Goal: Information Seeking & Learning: Learn about a topic

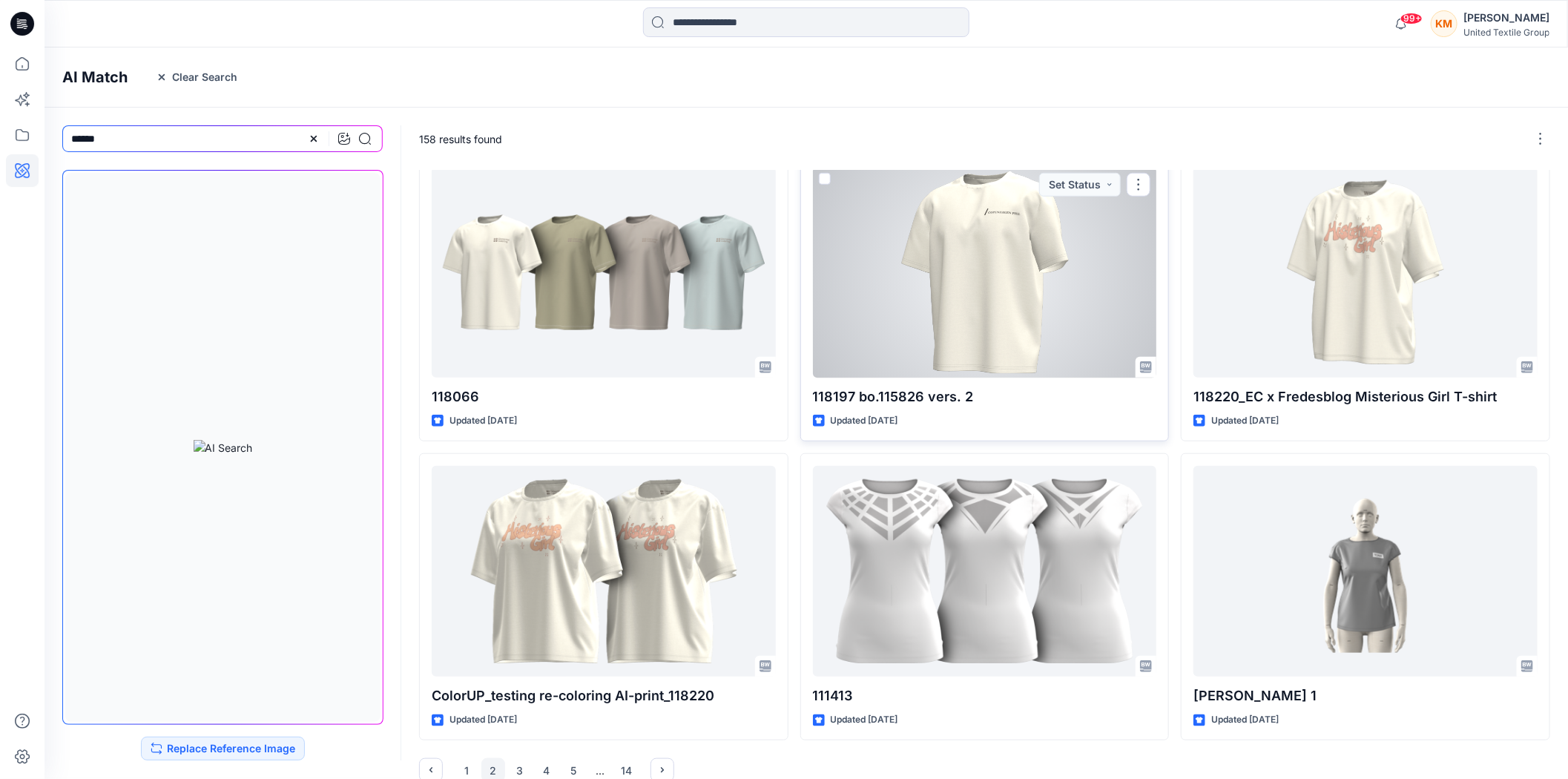
scroll to position [635, 0]
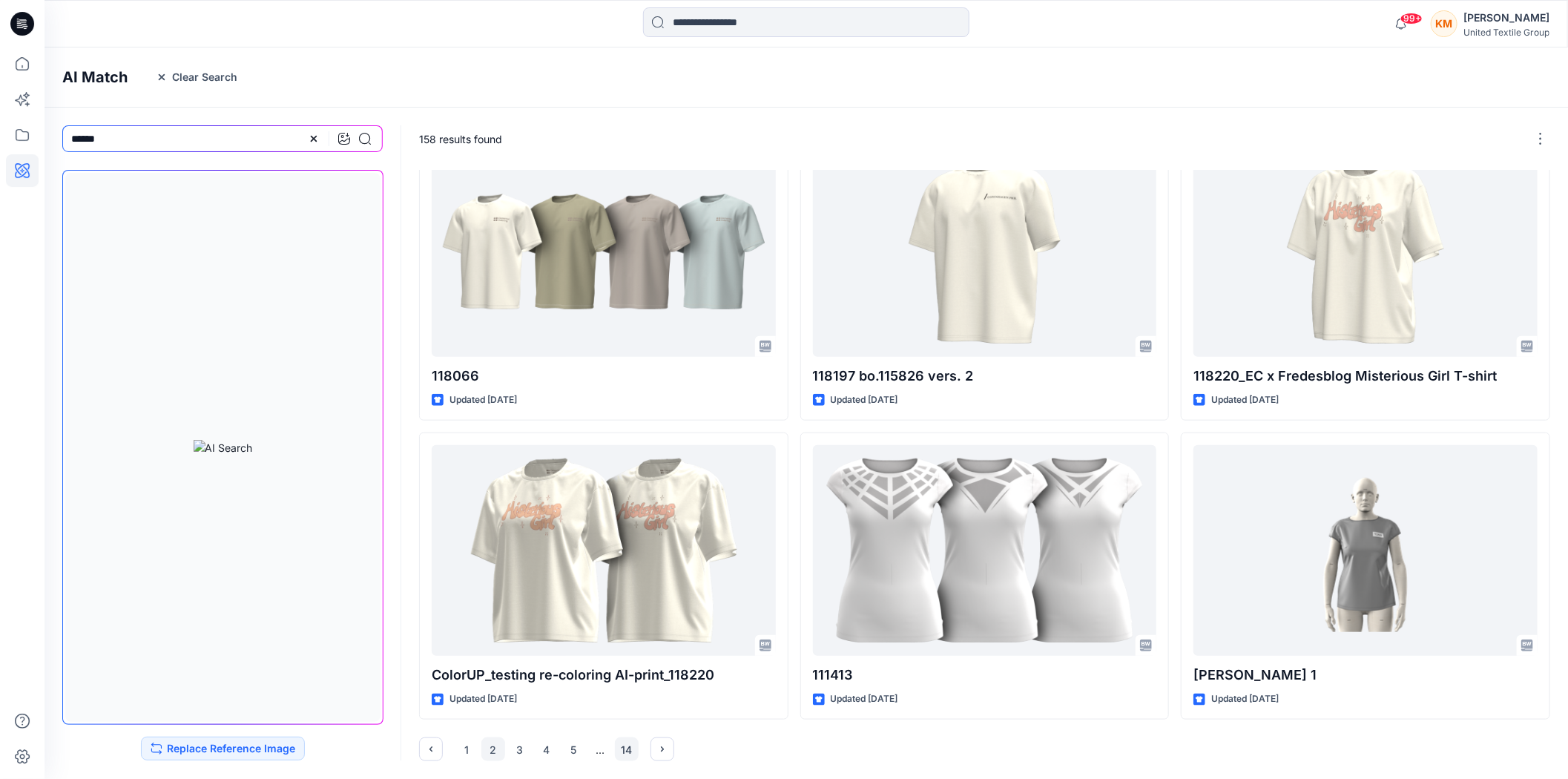
click at [633, 752] on button "14" at bounding box center [626, 749] width 24 height 24
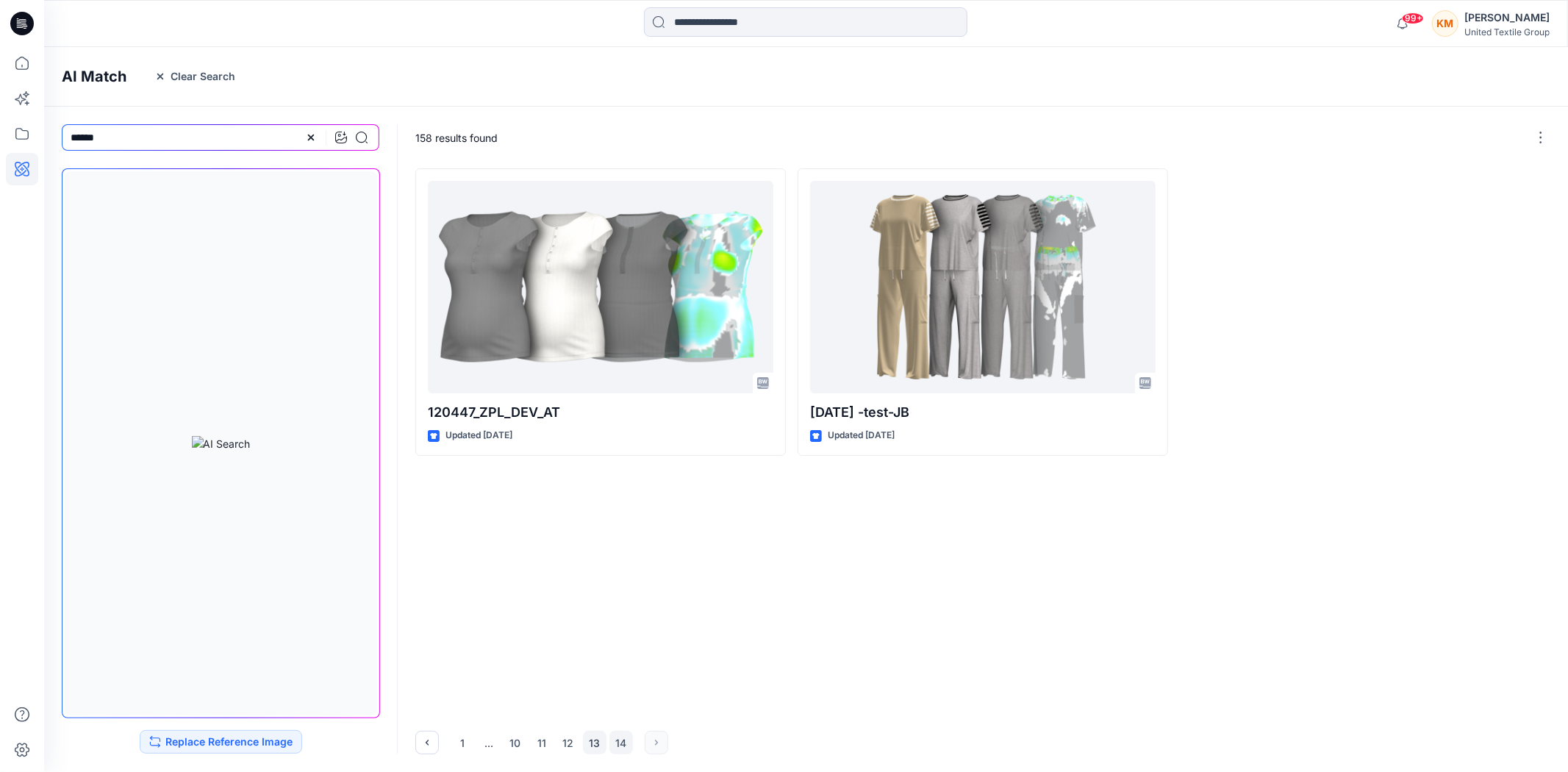
click at [593, 741] on button "13" at bounding box center [595, 742] width 23 height 23
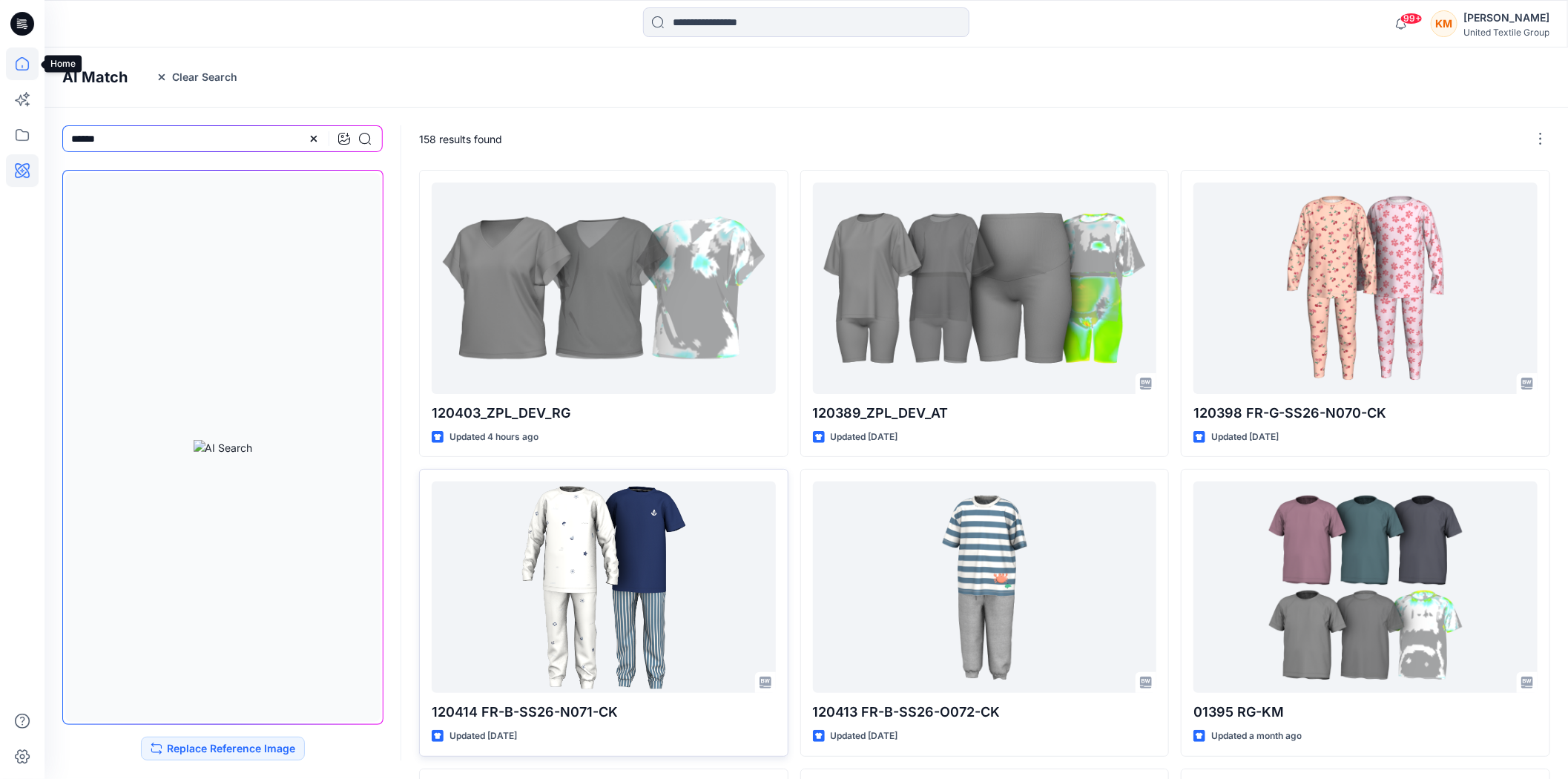
click at [15, 62] on icon at bounding box center [23, 64] width 33 height 33
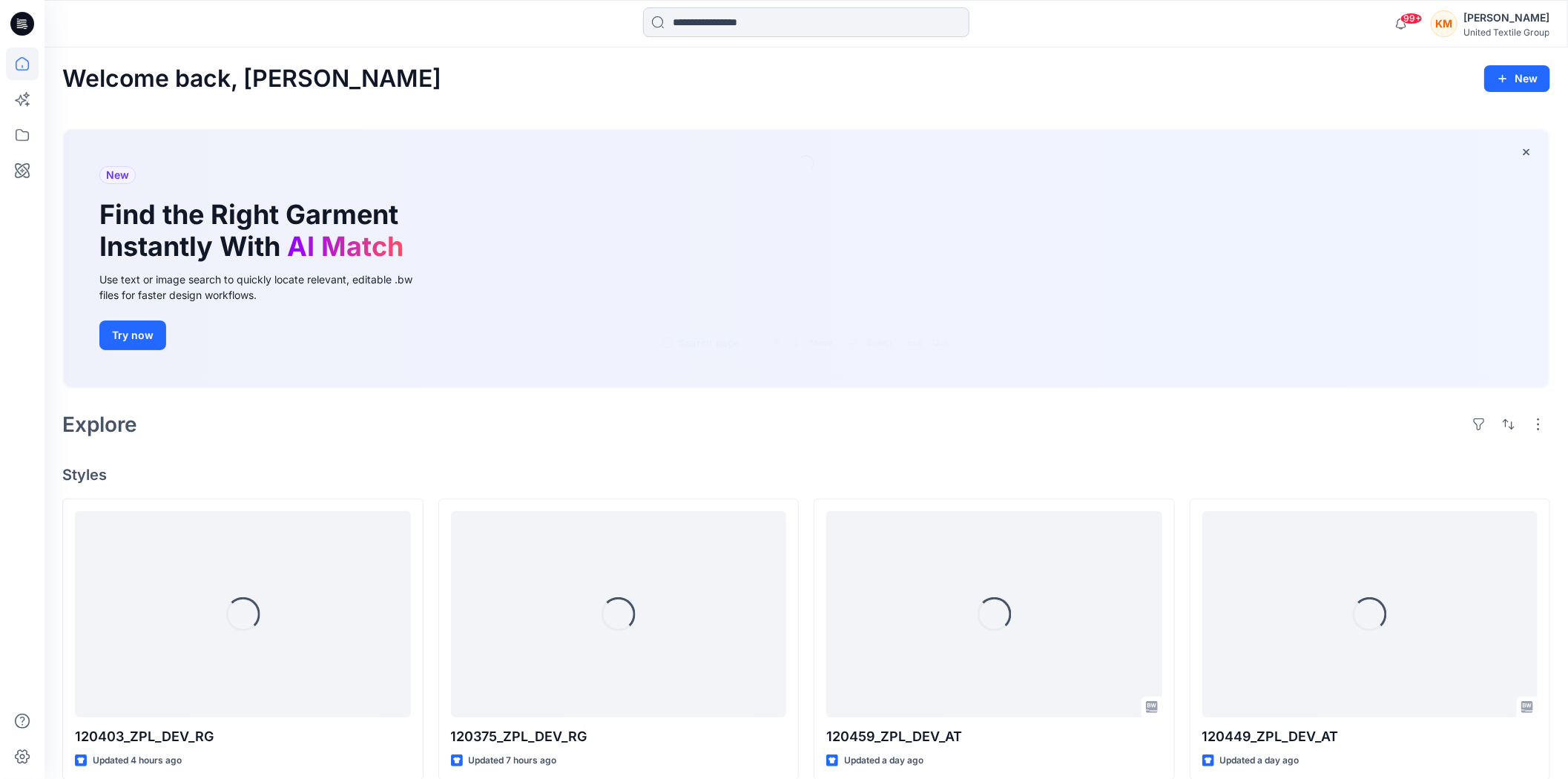
click at [713, 21] on input at bounding box center [805, 22] width 326 height 30
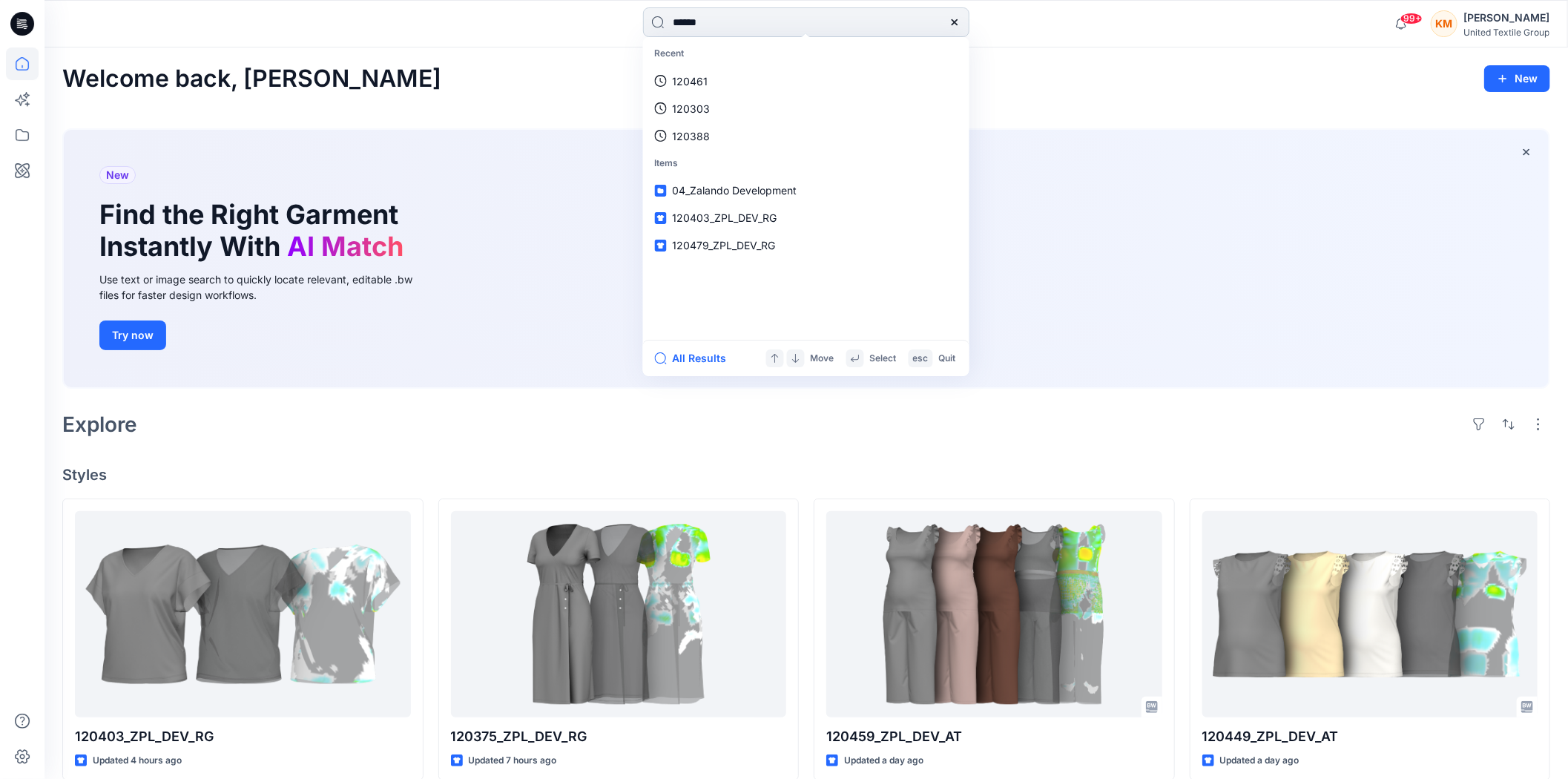
type input "******"
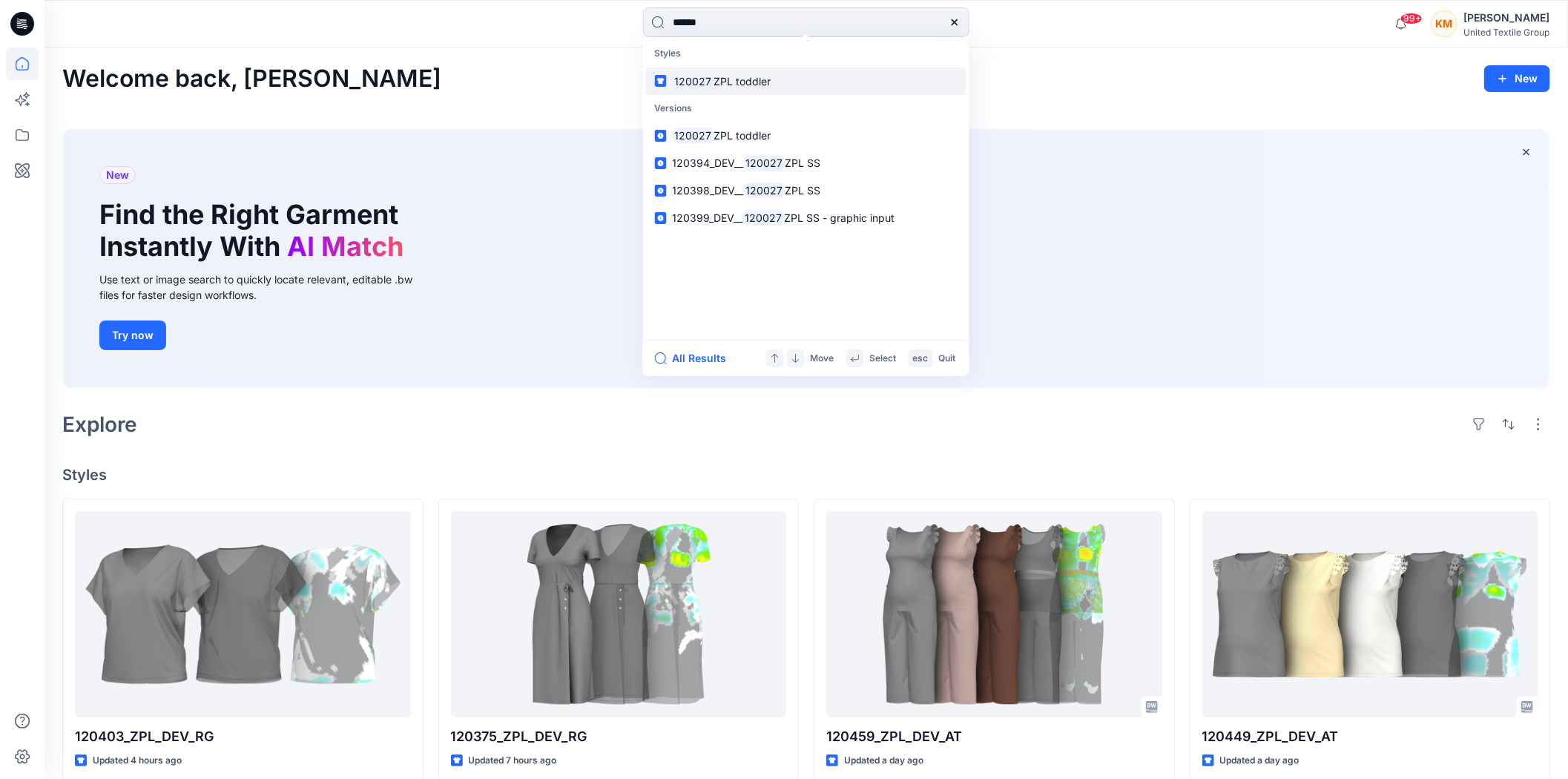
click at [744, 75] on span "ZPL toddler" at bounding box center [742, 82] width 57 height 13
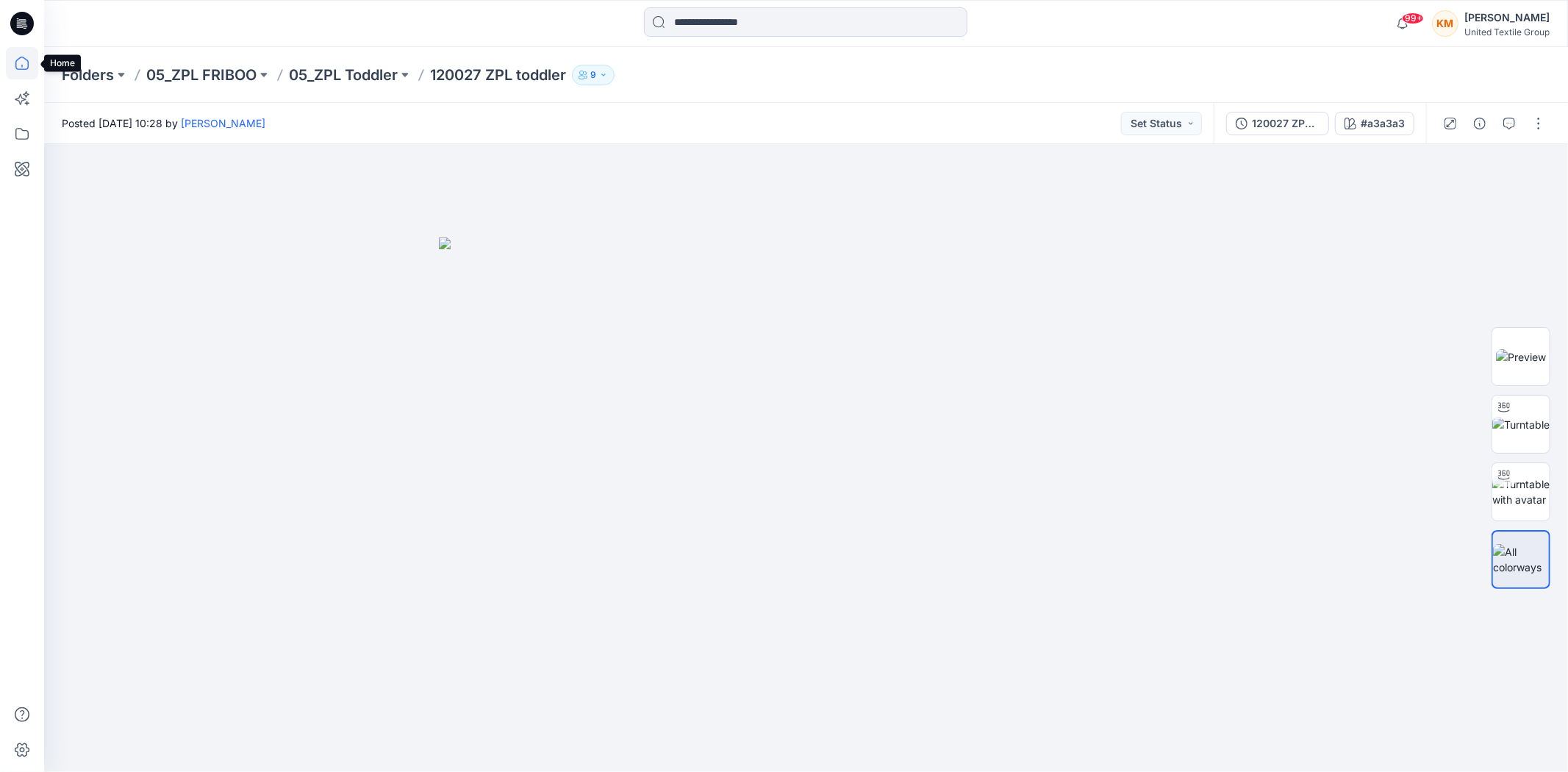
click at [18, 60] on icon at bounding box center [22, 63] width 32 height 32
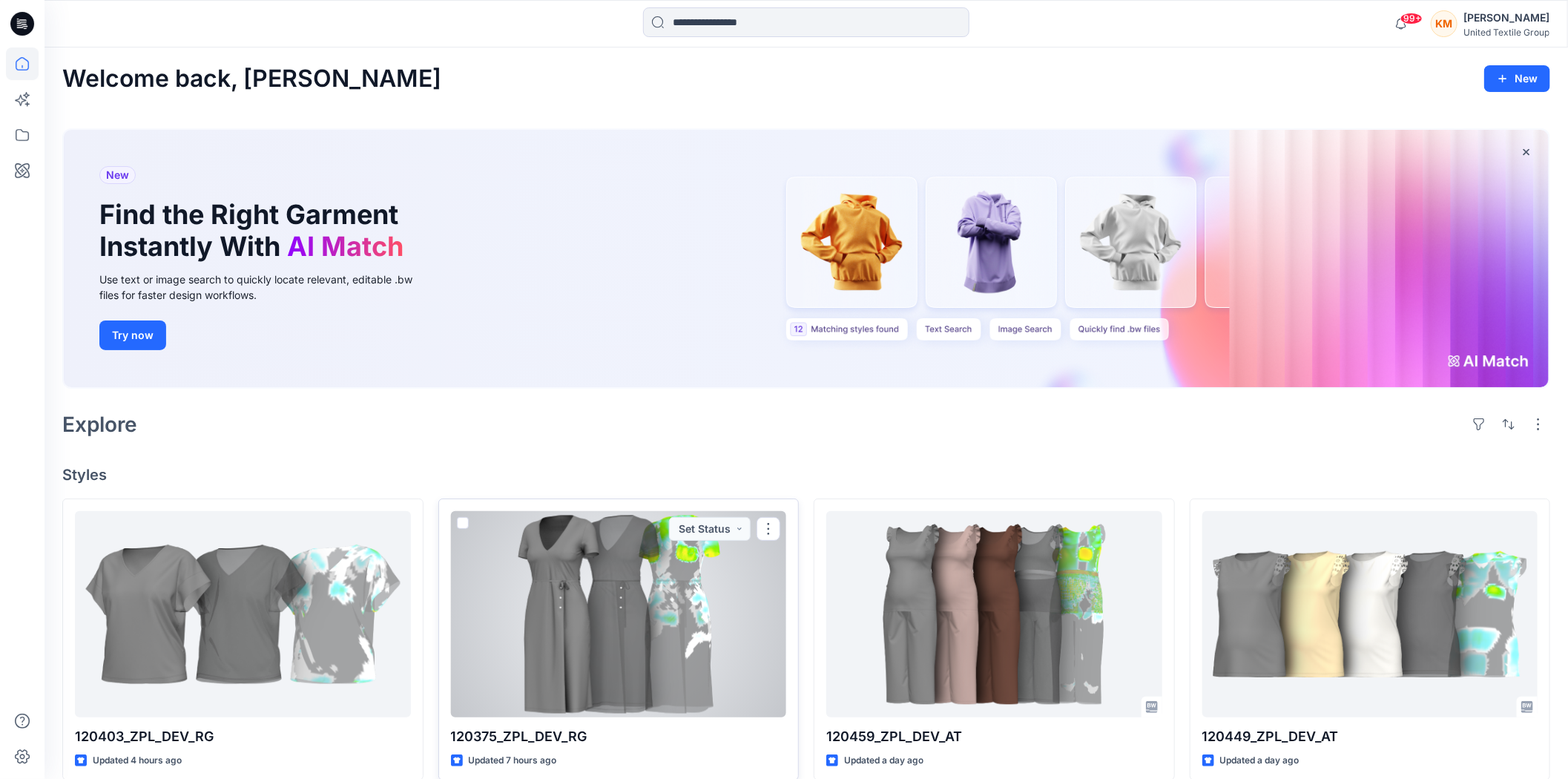
click at [695, 740] on p "120375_ZPL_DEV_RG" at bounding box center [619, 736] width 336 height 21
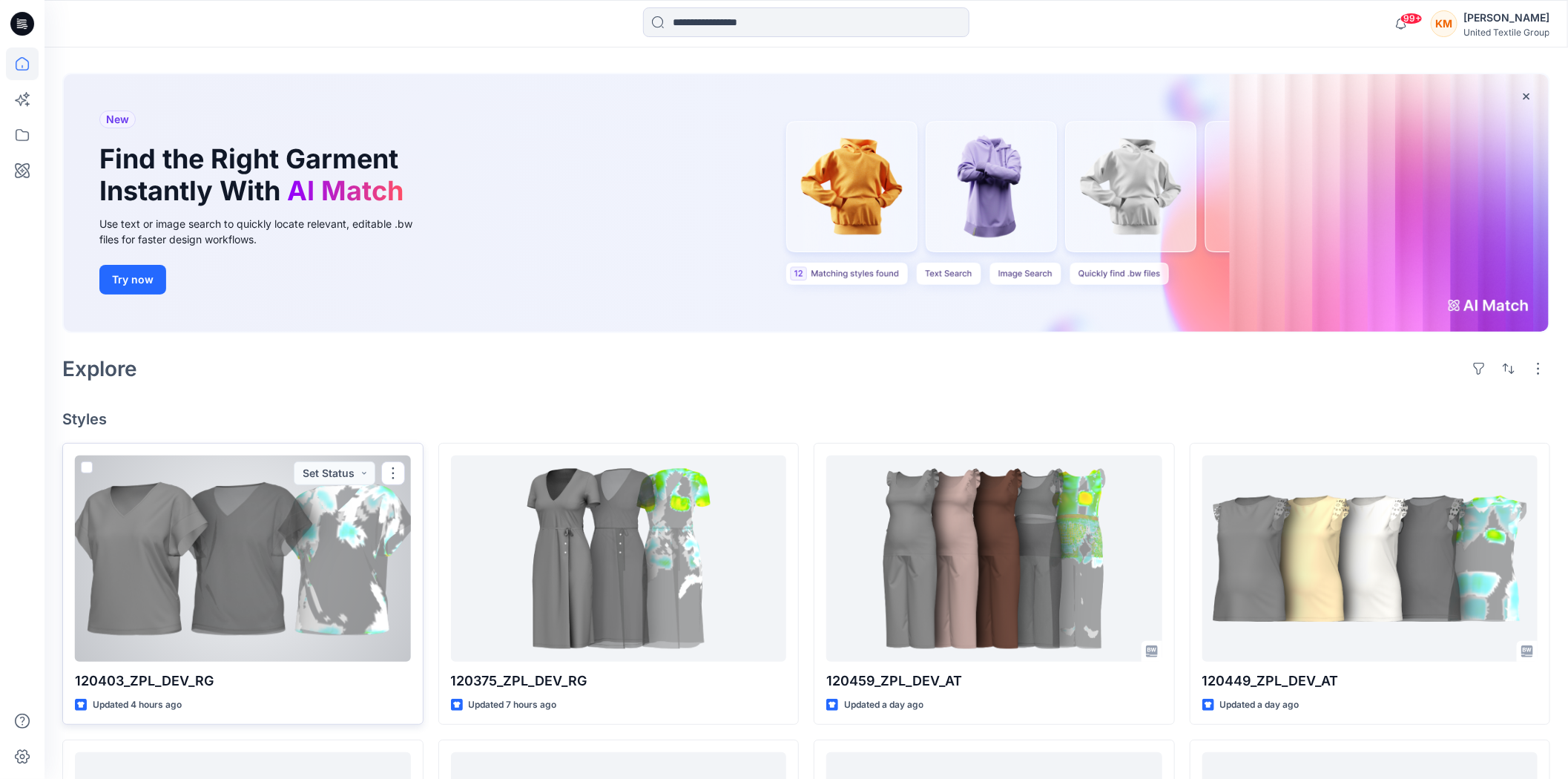
scroll to position [164, 0]
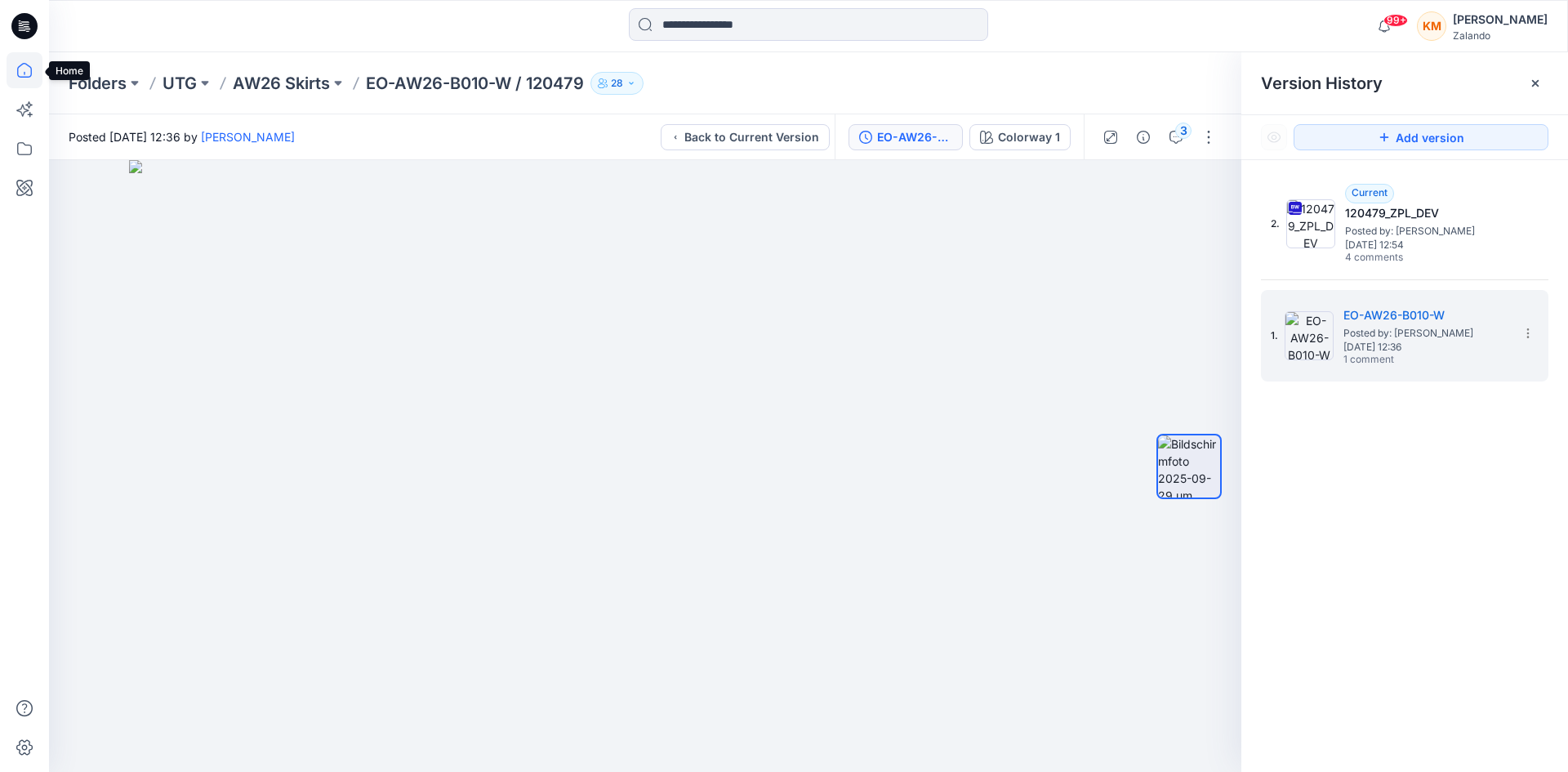
click at [29, 71] on icon at bounding box center [25, 70] width 36 height 36
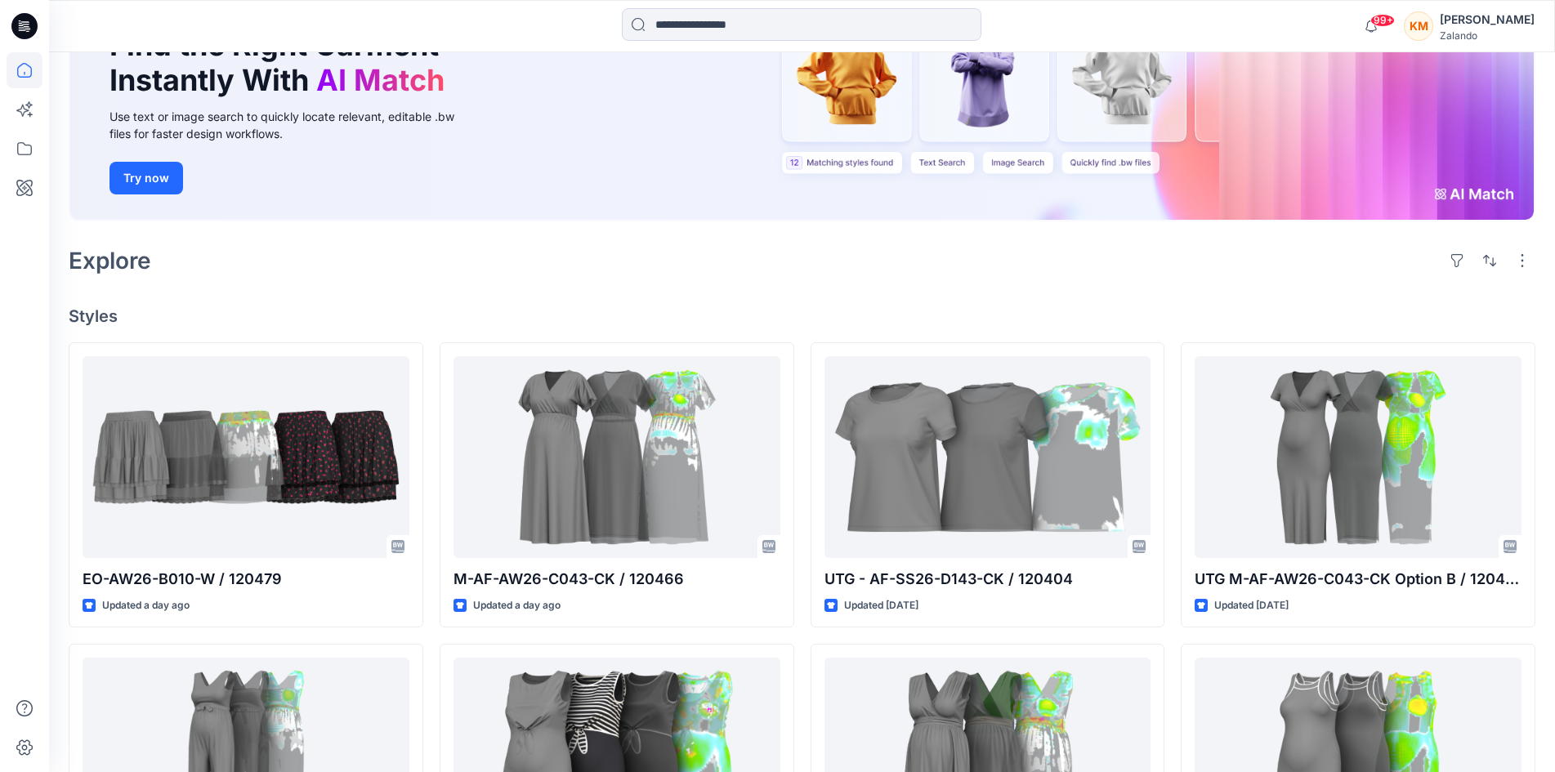
scroll to position [245, 0]
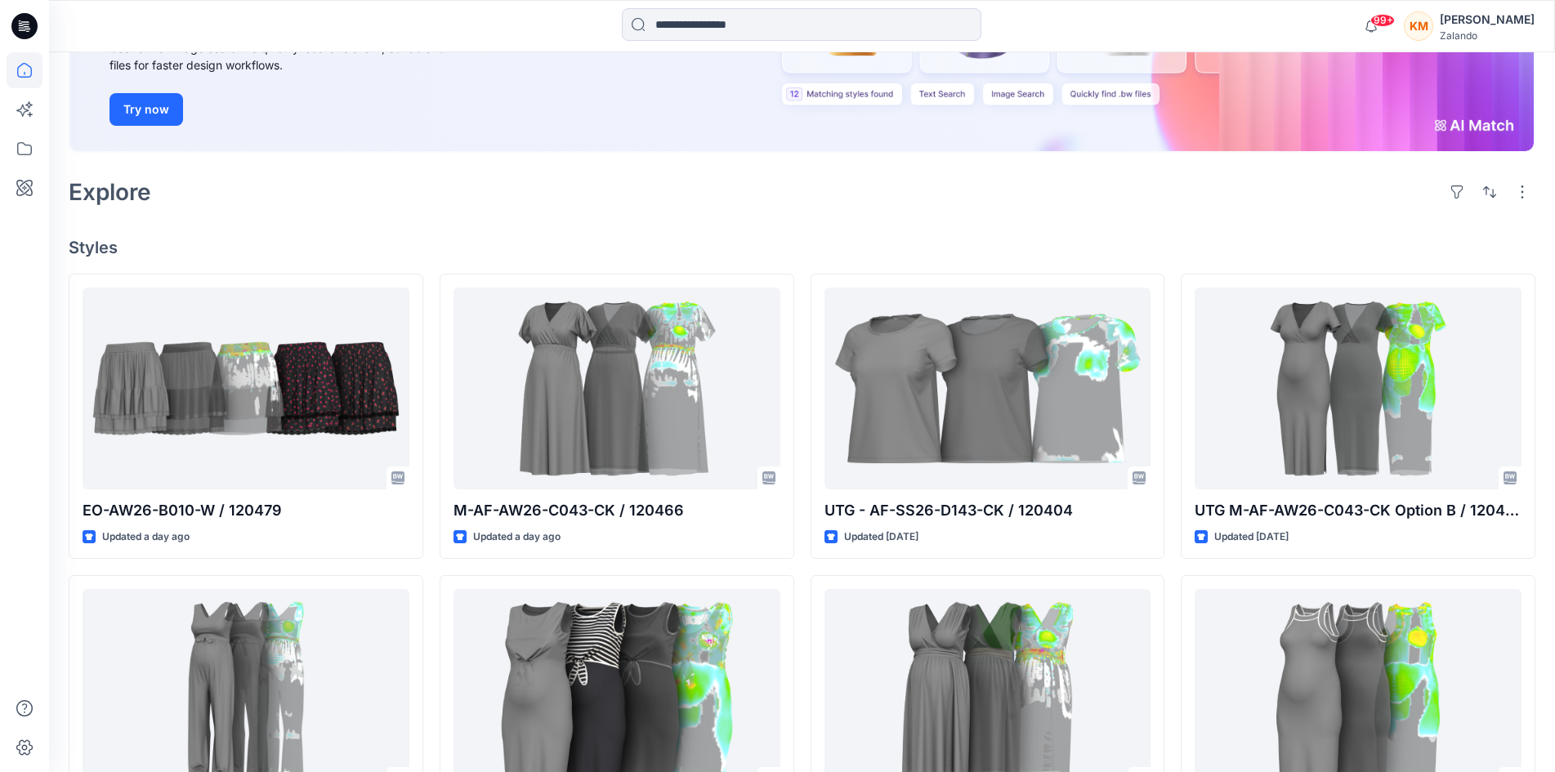
click at [1498, 573] on div "UTG M-AF-AW26-C043-CK Option B / 120461 Updated 9 days ago UTG M-AF-AW26-C042-C…" at bounding box center [1358, 718] width 355 height 888
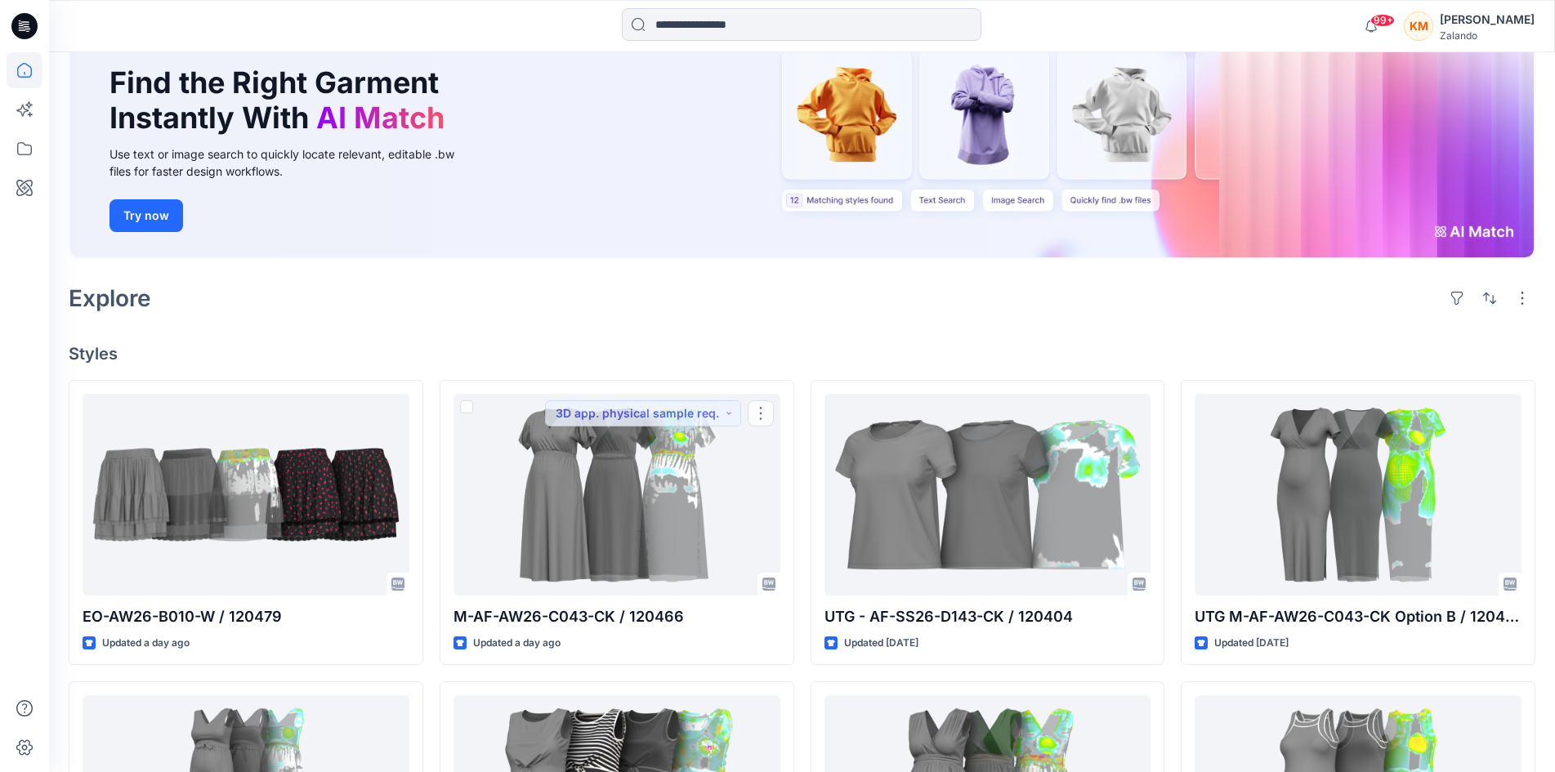
scroll to position [0, 0]
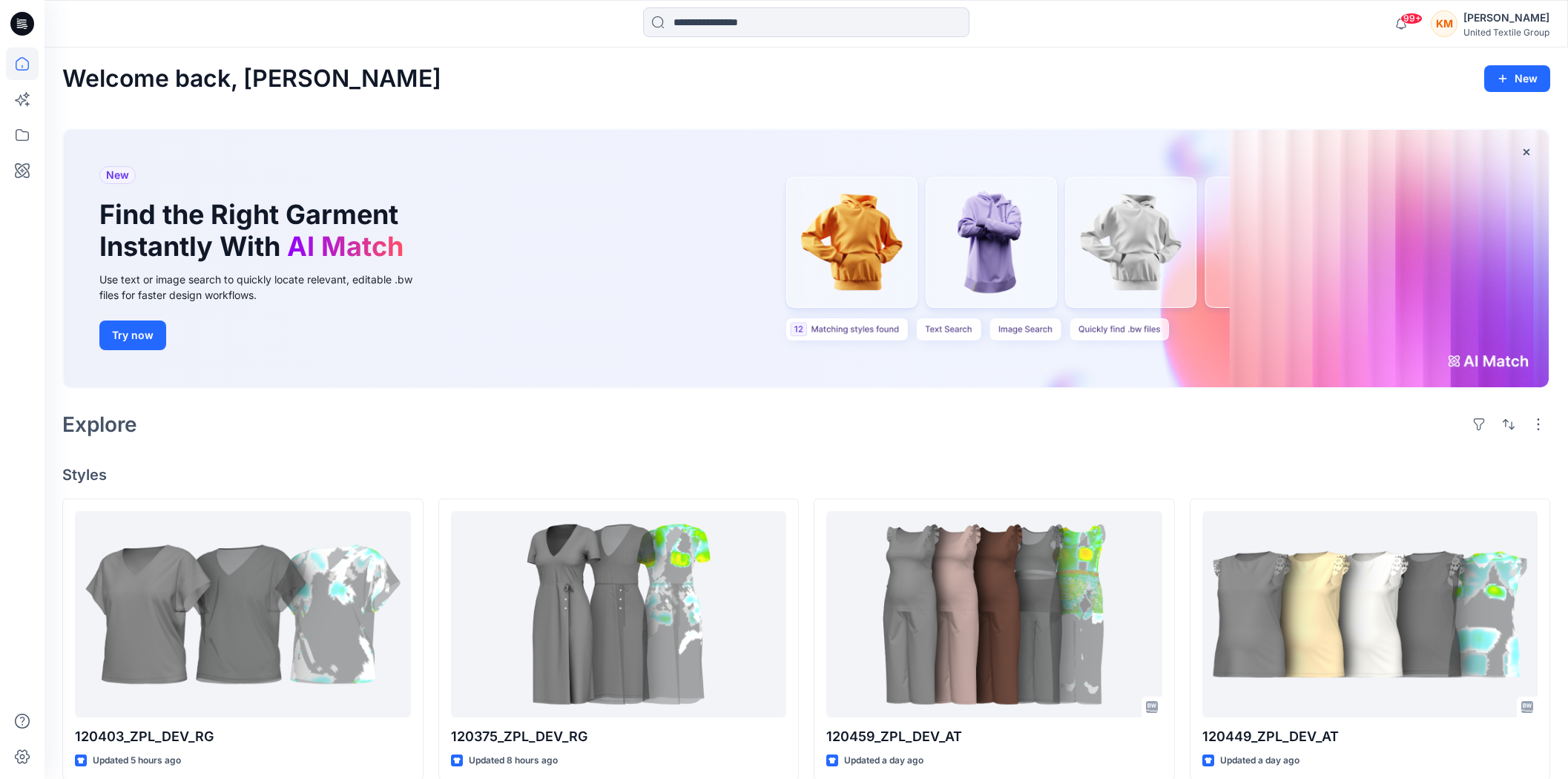
scroll to position [164, 0]
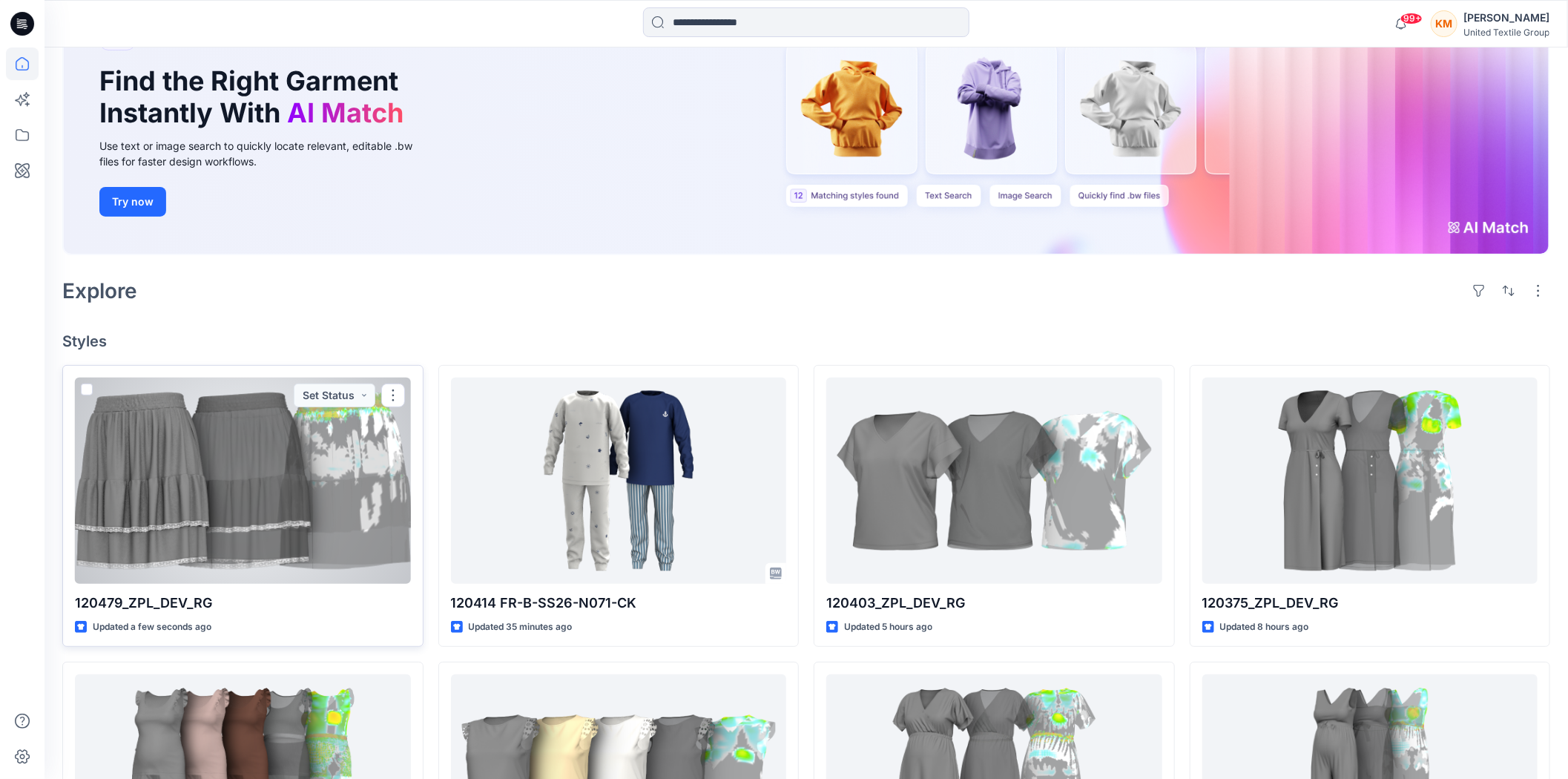
scroll to position [164, 0]
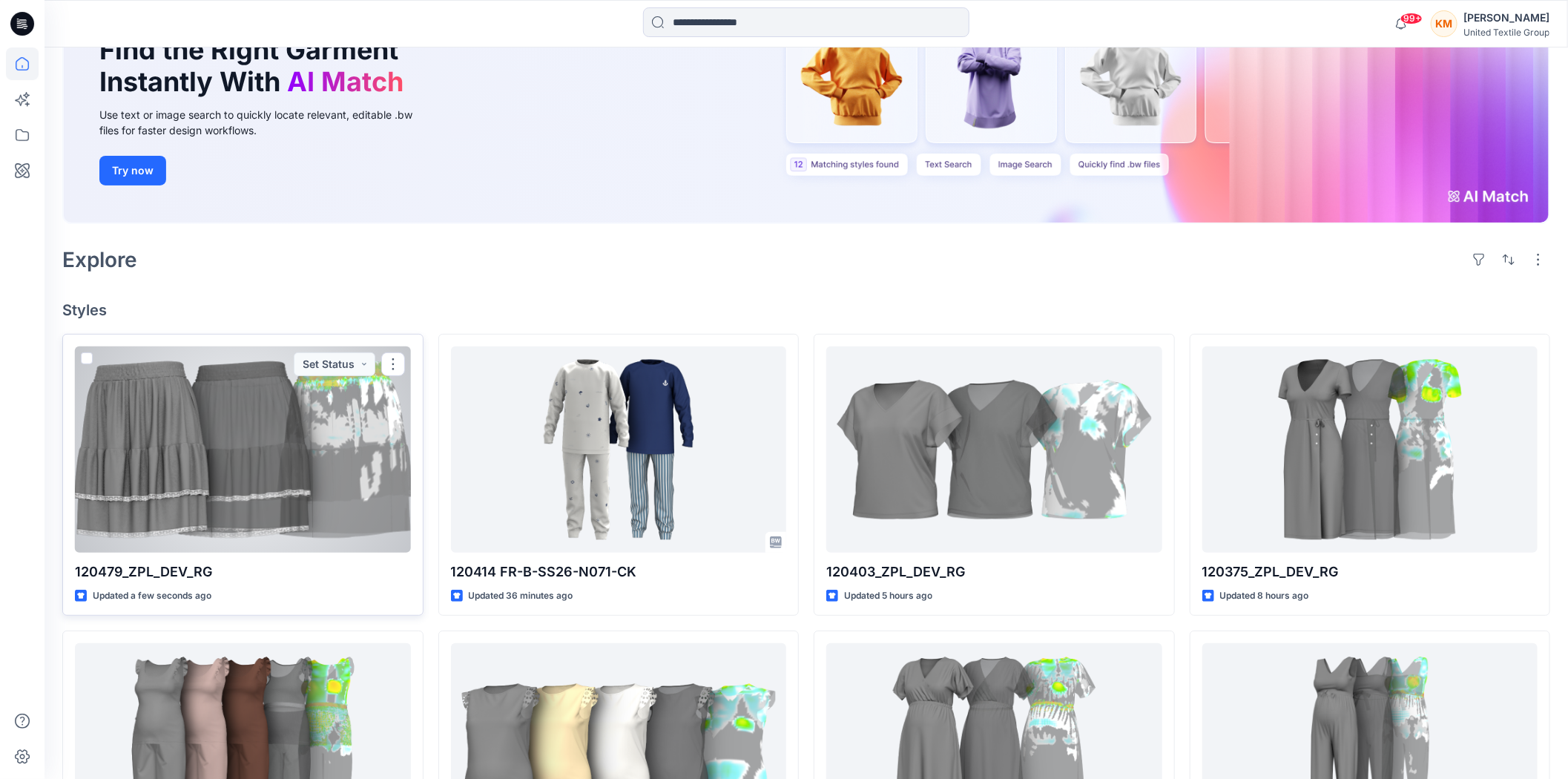
click at [220, 487] on div at bounding box center [243, 449] width 336 height 206
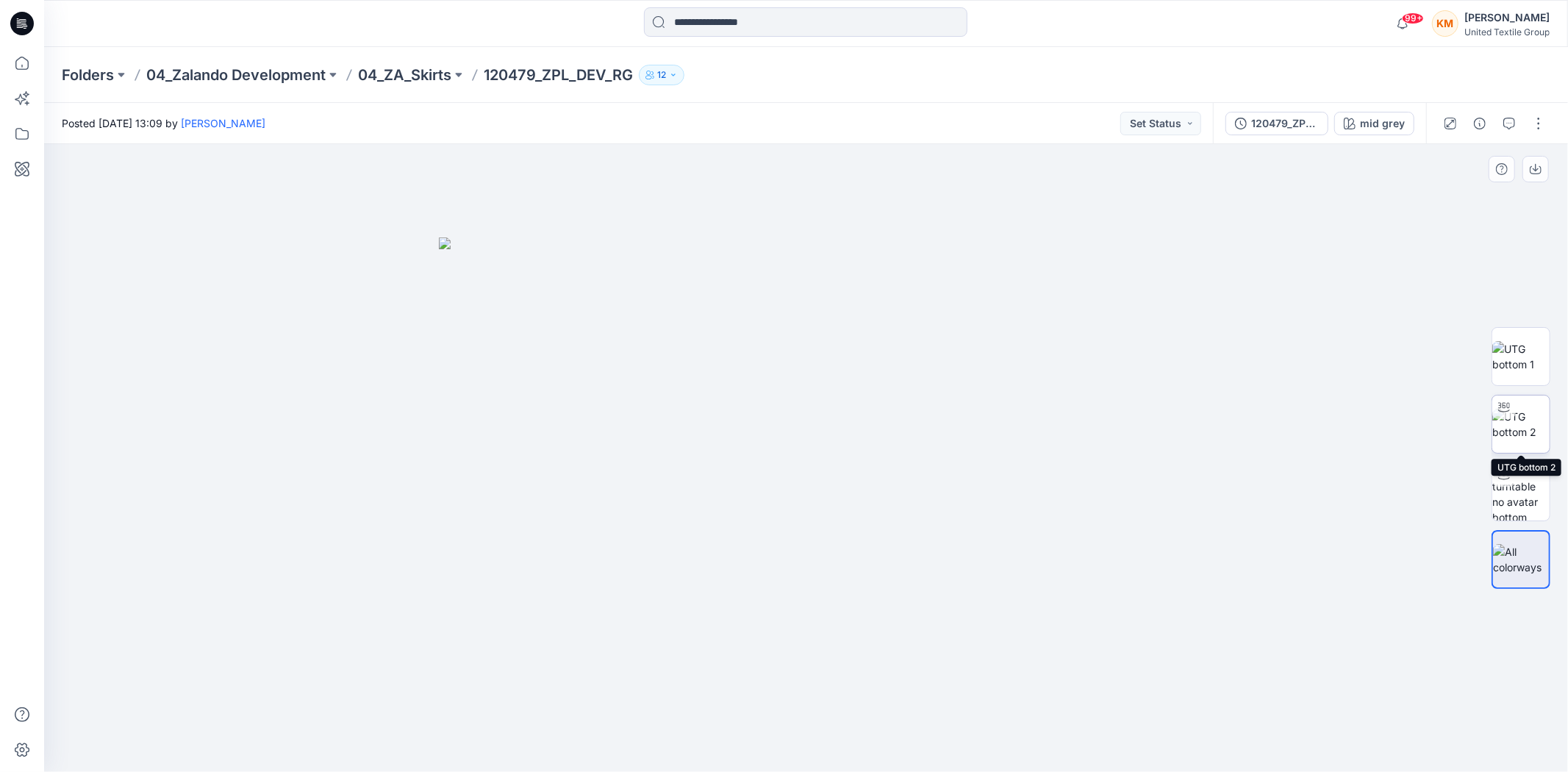
click at [1518, 428] on img at bounding box center [1521, 424] width 58 height 31
click at [23, 63] on icon at bounding box center [22, 63] width 32 height 32
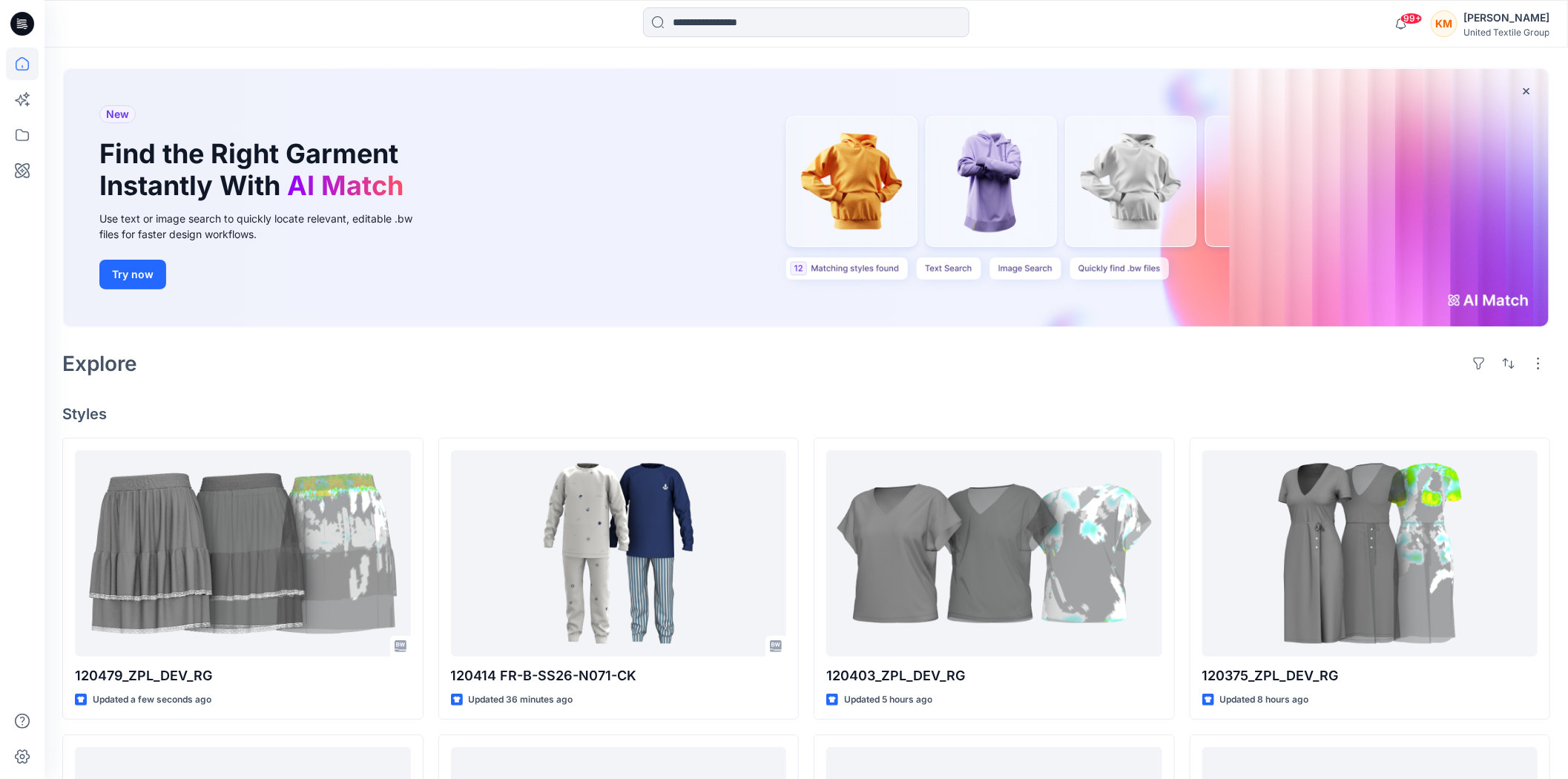
scroll to position [164, 0]
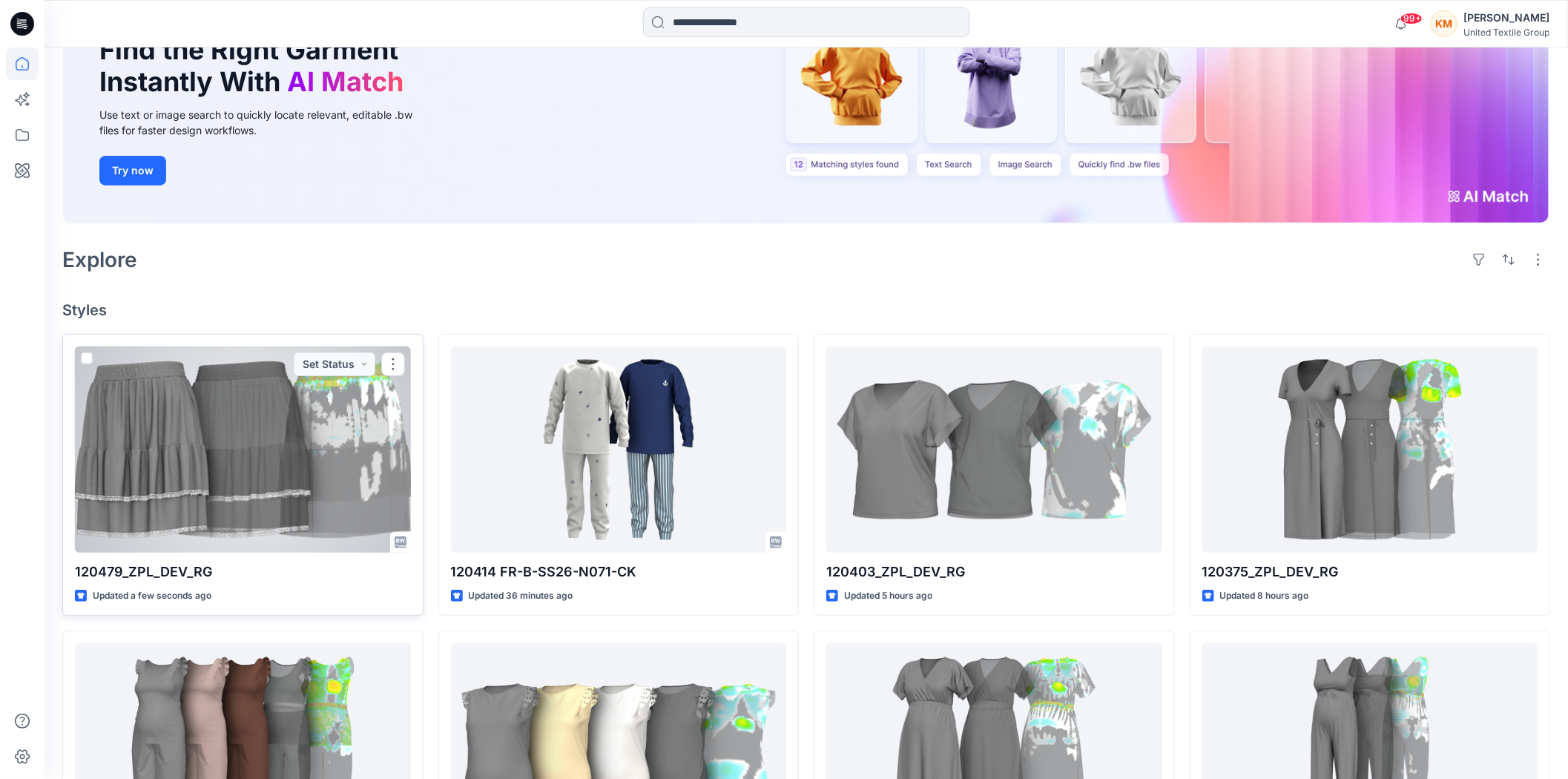
click at [283, 461] on div at bounding box center [243, 449] width 336 height 206
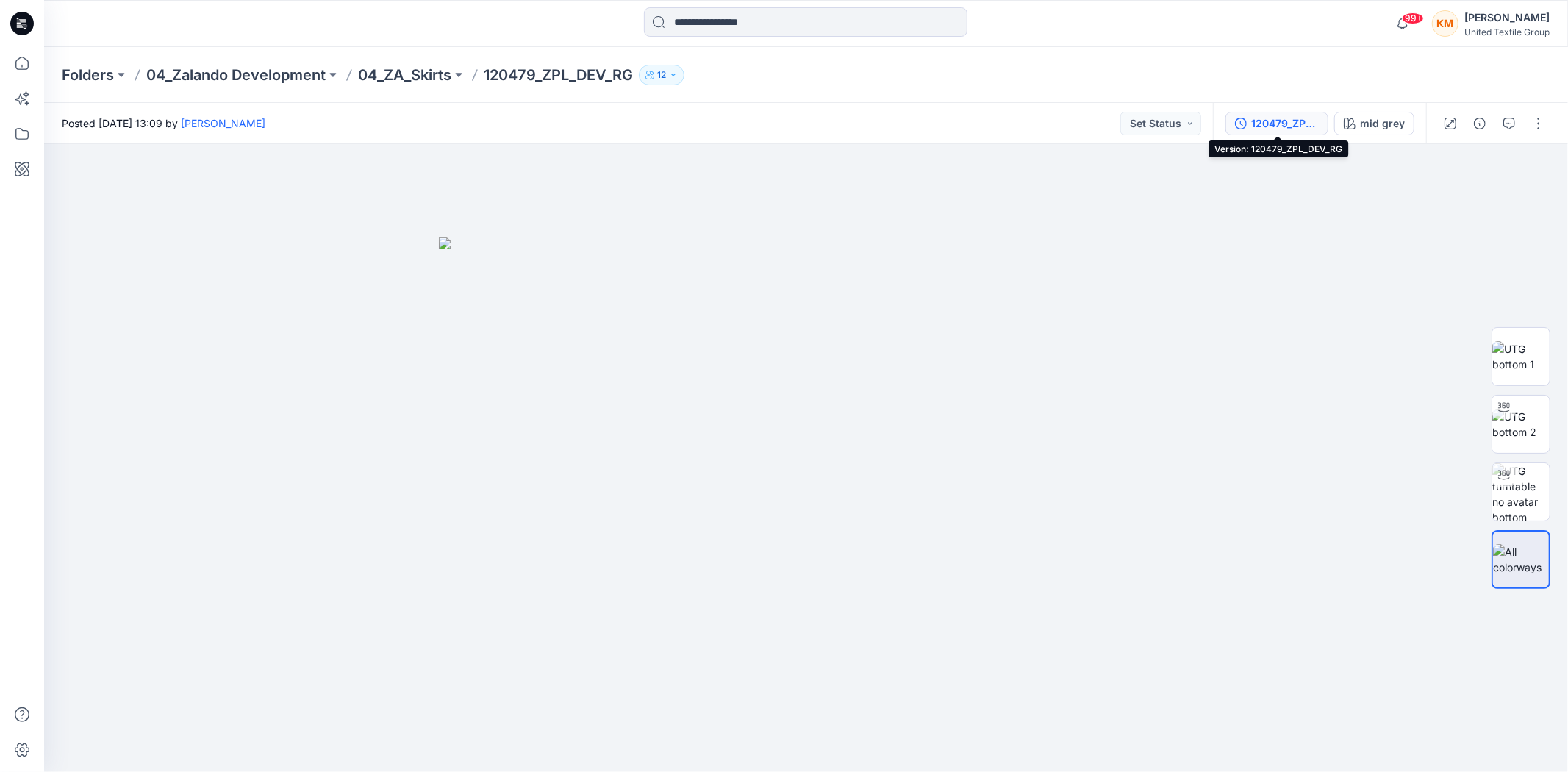
click at [1297, 121] on div "120479_ZPL_DEV_RG" at bounding box center [1285, 123] width 67 height 16
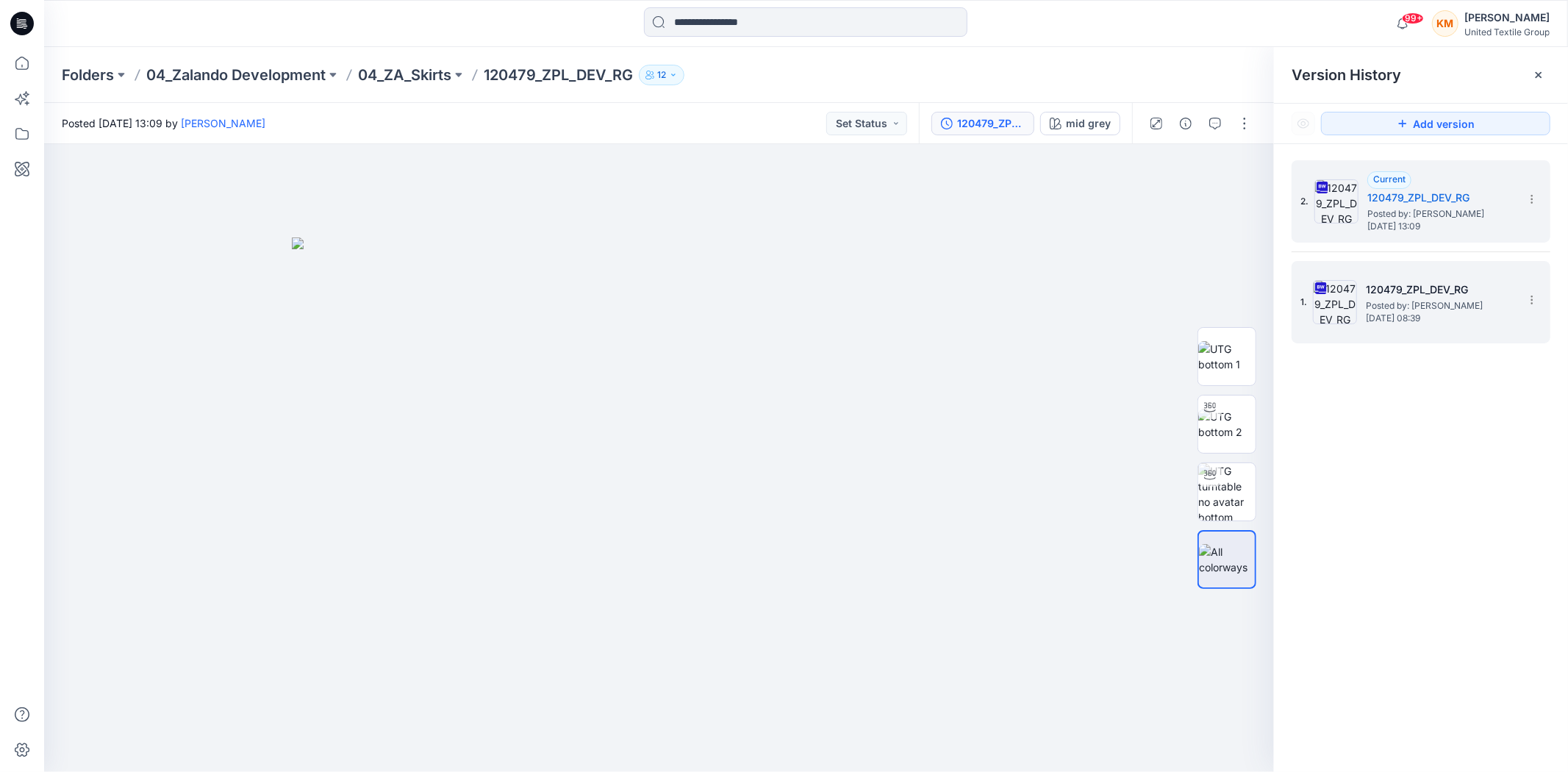
click at [1402, 303] on span "Posted by: Rita Garneliene" at bounding box center [1438, 306] width 147 height 14
click at [1434, 204] on h5 "120479_ZPL_DEV_RG" at bounding box center [1440, 198] width 147 height 18
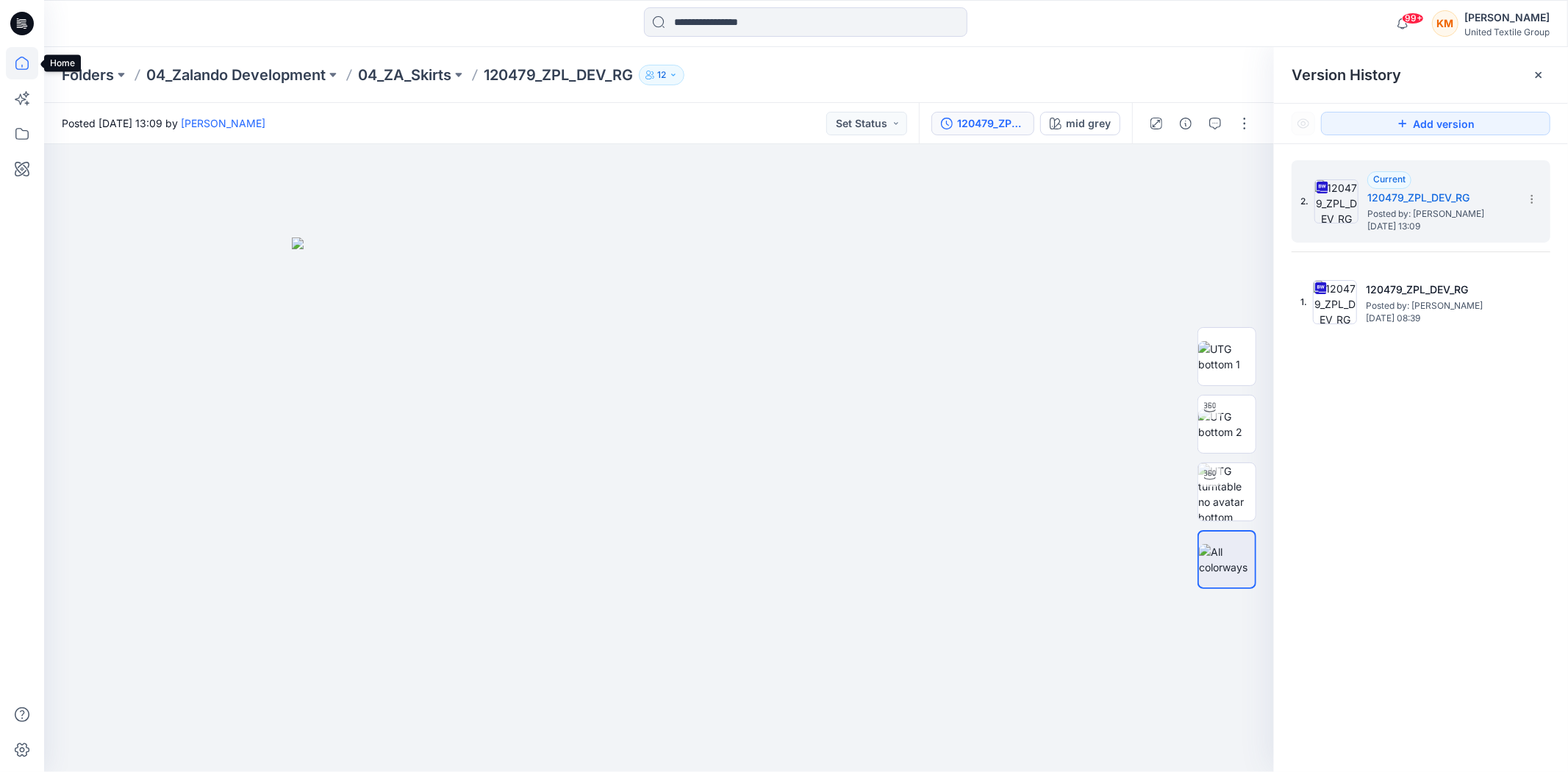
click at [20, 53] on icon at bounding box center [22, 63] width 32 height 32
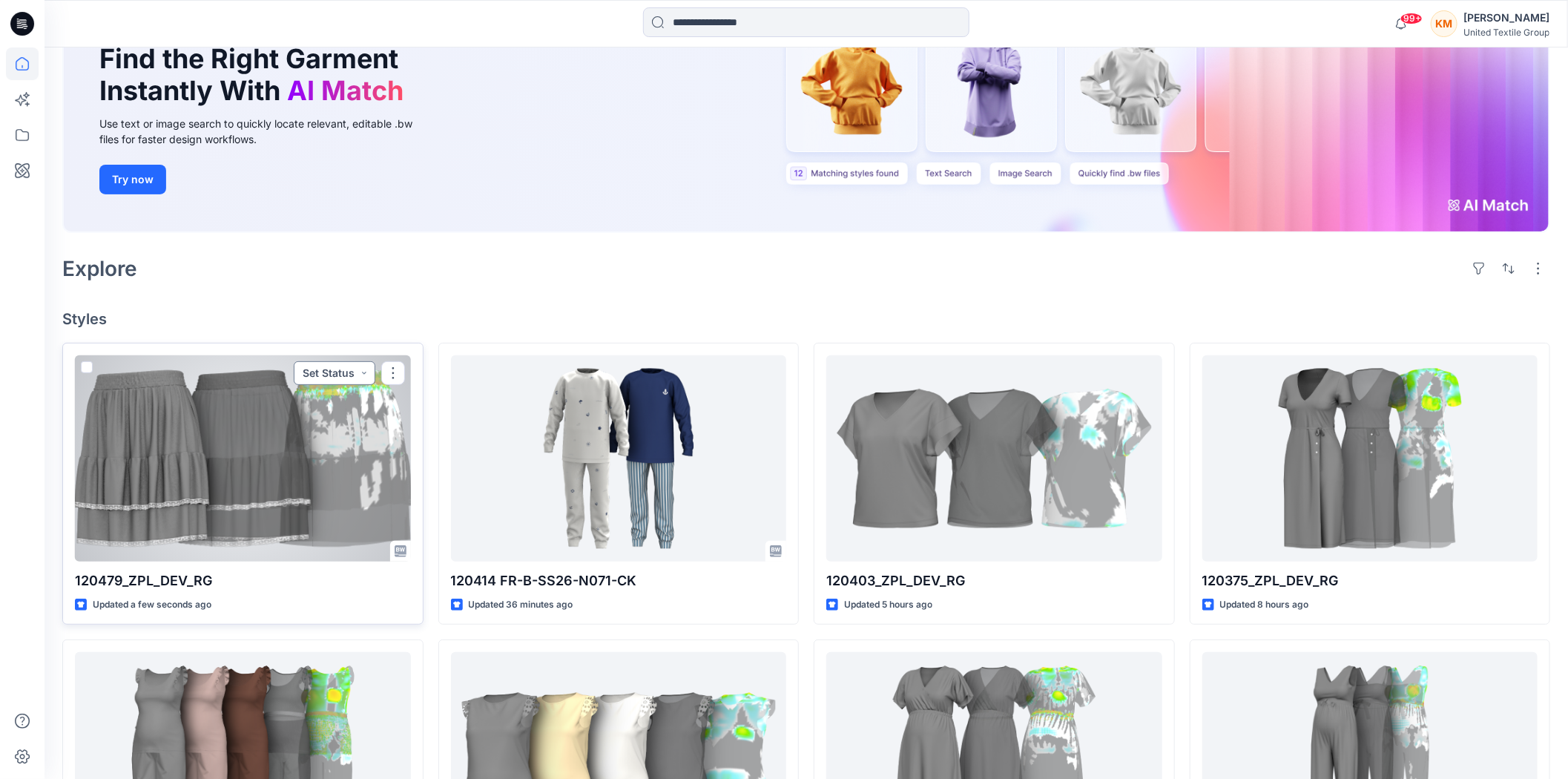
scroll to position [164, 0]
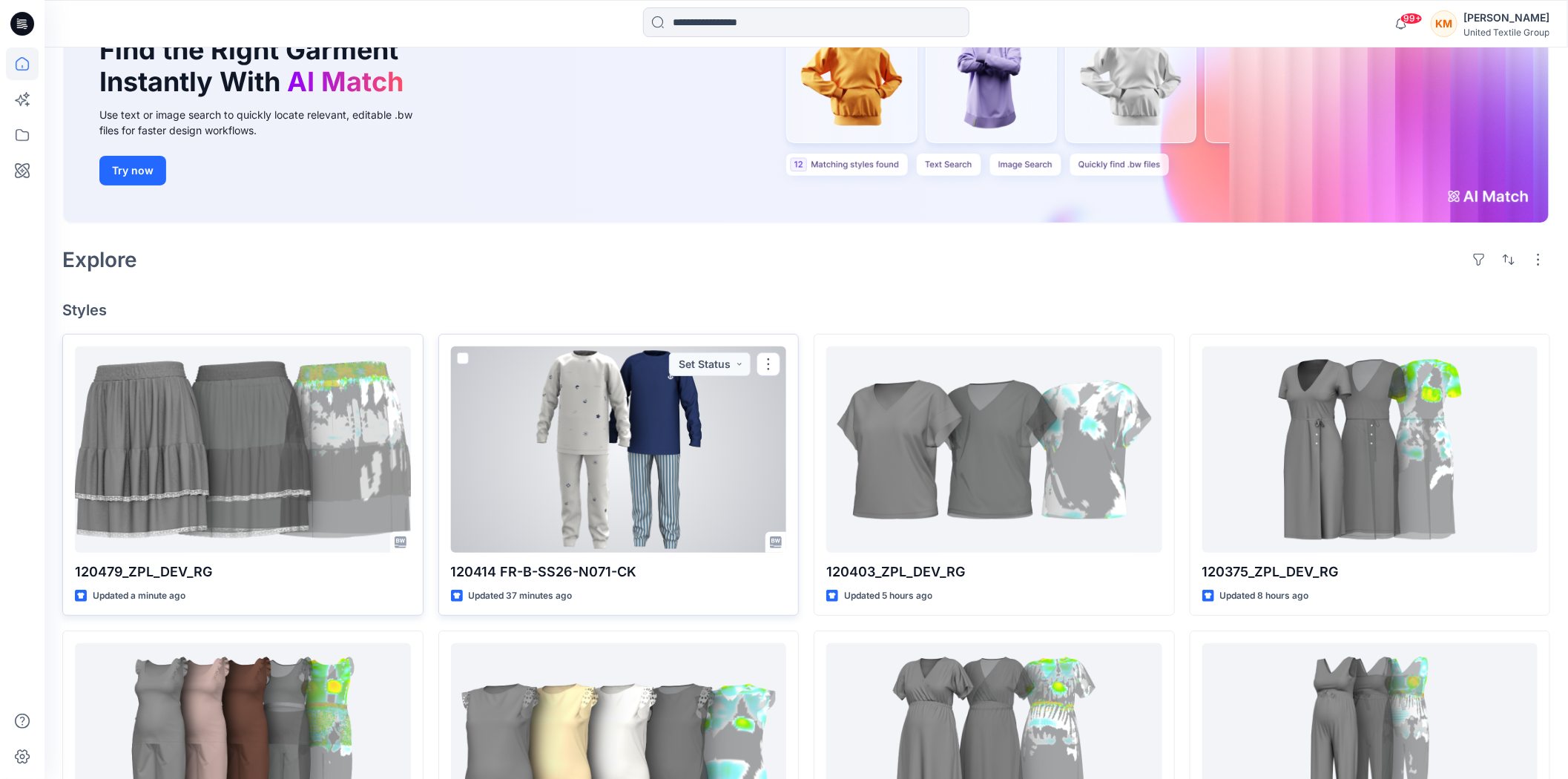
click at [670, 433] on div at bounding box center [619, 449] width 336 height 206
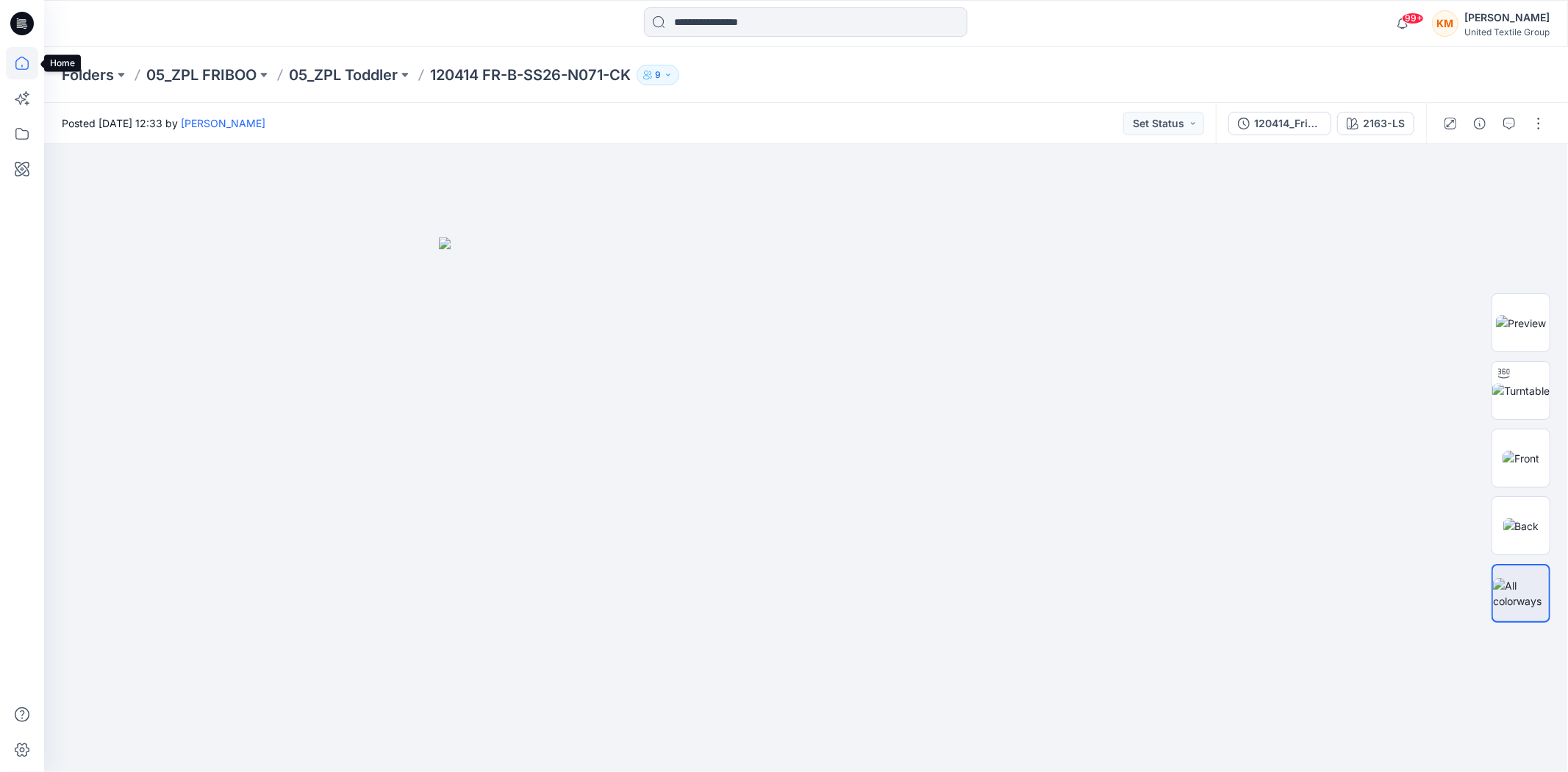
click at [22, 59] on icon at bounding box center [22, 63] width 32 height 32
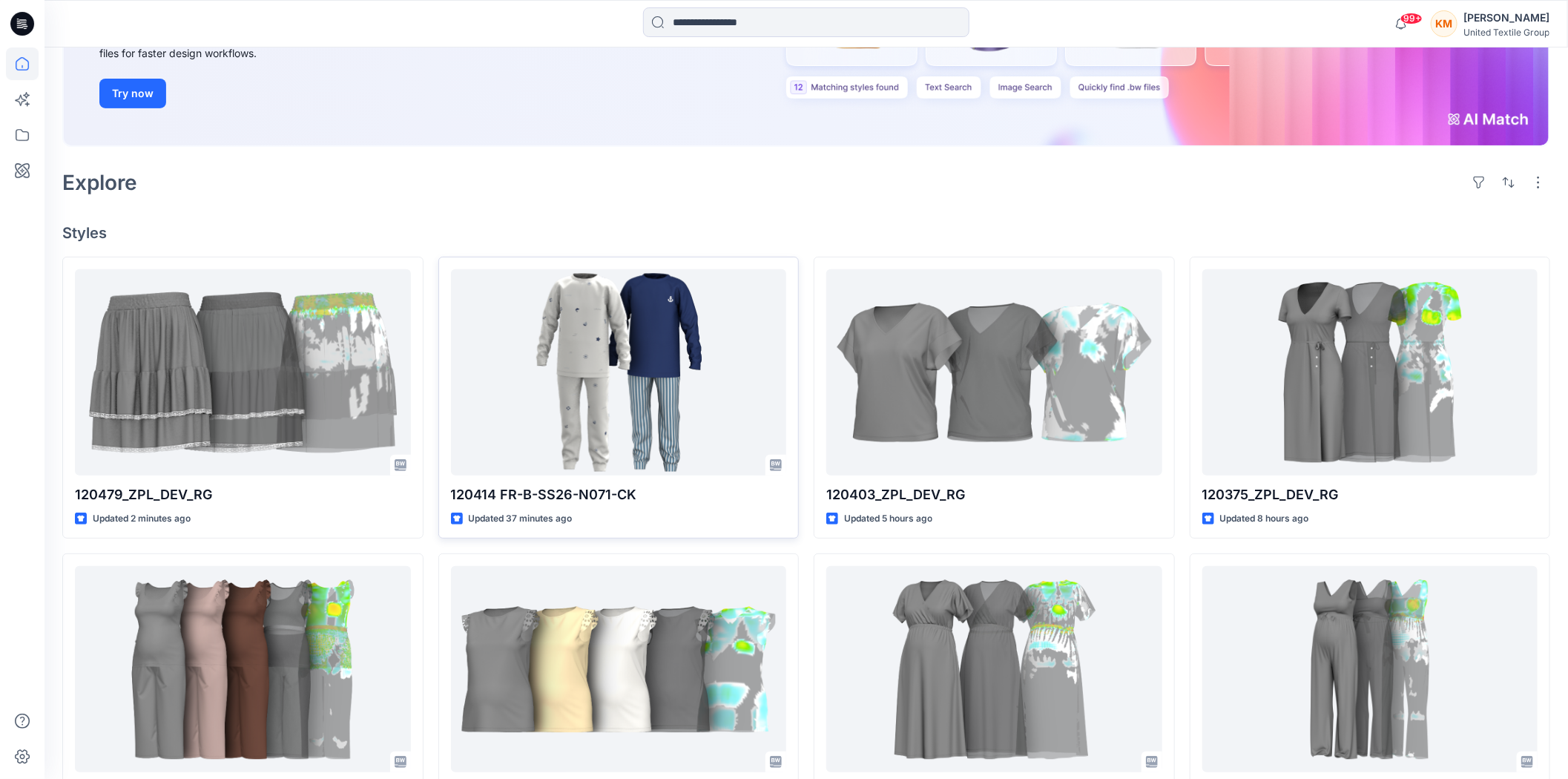
scroll to position [247, 0]
